Goal: Task Accomplishment & Management: Manage account settings

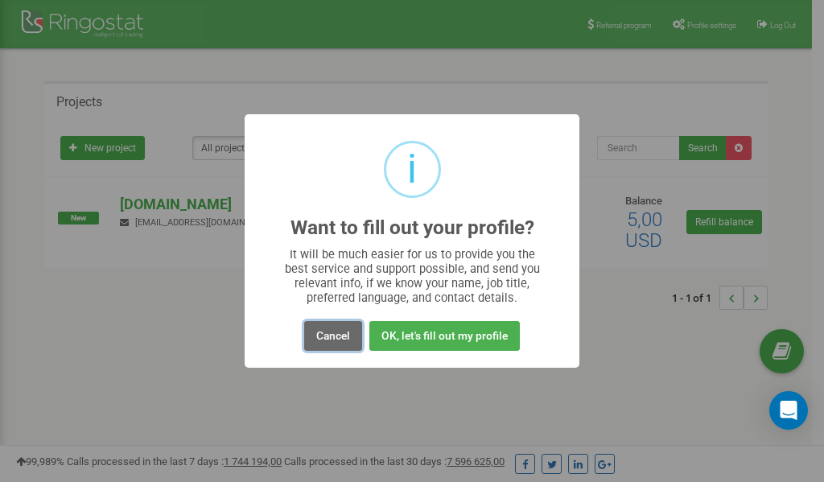
click at [334, 339] on button "Cancel" at bounding box center [333, 336] width 58 height 30
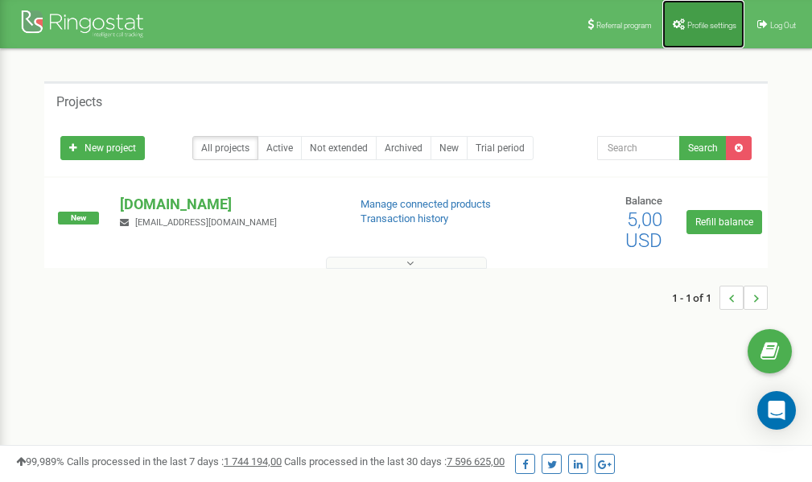
click at [693, 22] on span "Profile settings" at bounding box center [711, 25] width 49 height 9
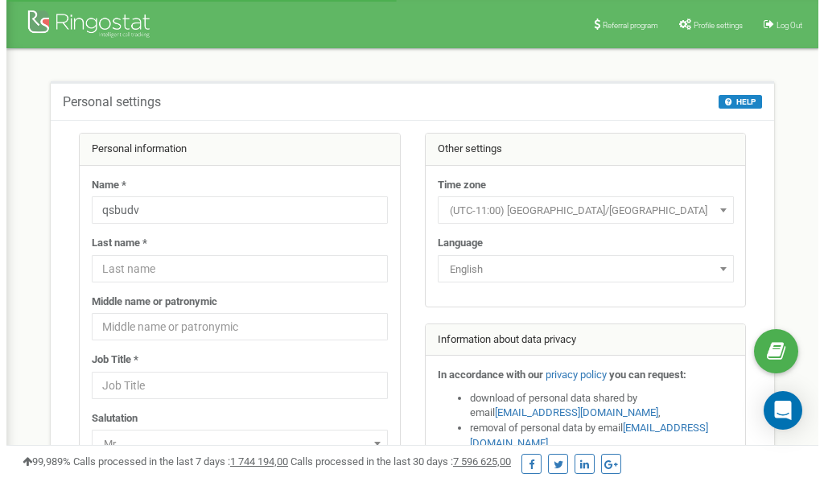
scroll to position [80, 0]
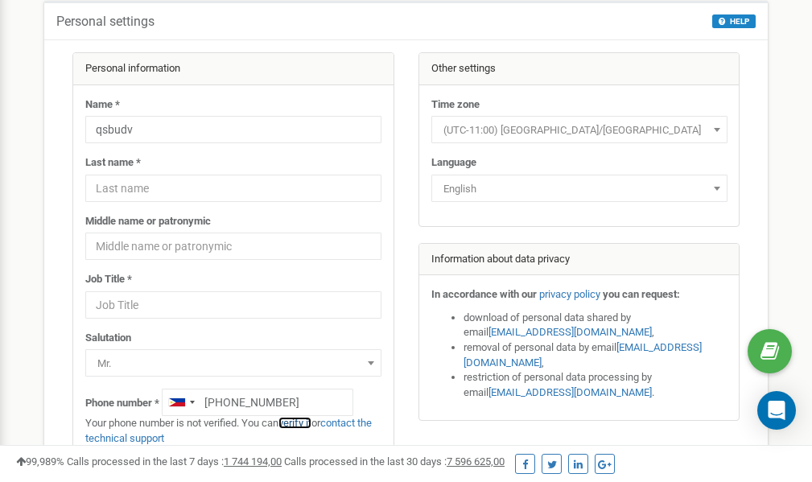
click at [303, 420] on link "verify it" at bounding box center [294, 423] width 33 height 12
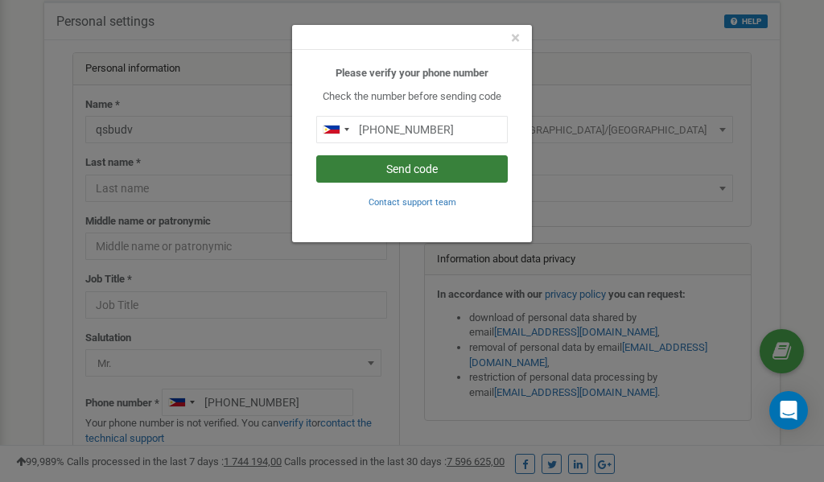
click at [425, 169] on button "Send code" at bounding box center [411, 168] width 191 height 27
